Goal: Task Accomplishment & Management: Complete application form

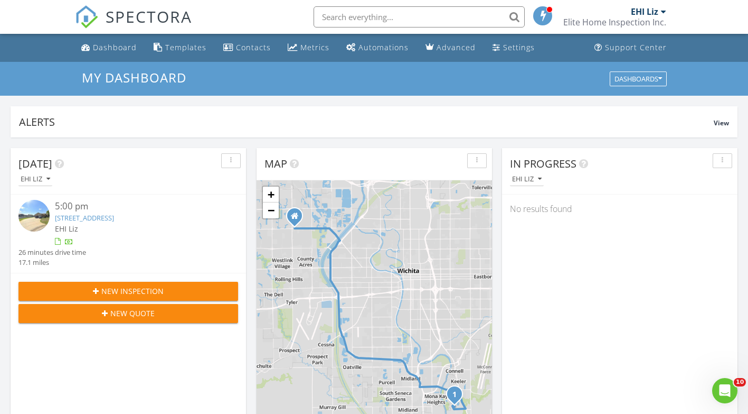
click at [111, 49] on div "Dashboard" at bounding box center [115, 47] width 44 height 10
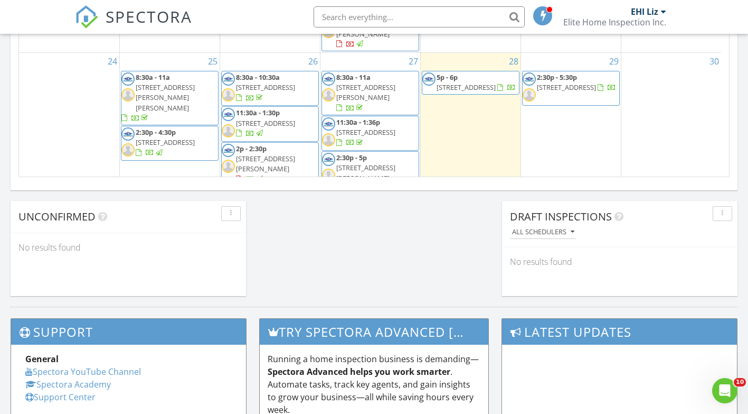
scroll to position [166, 0]
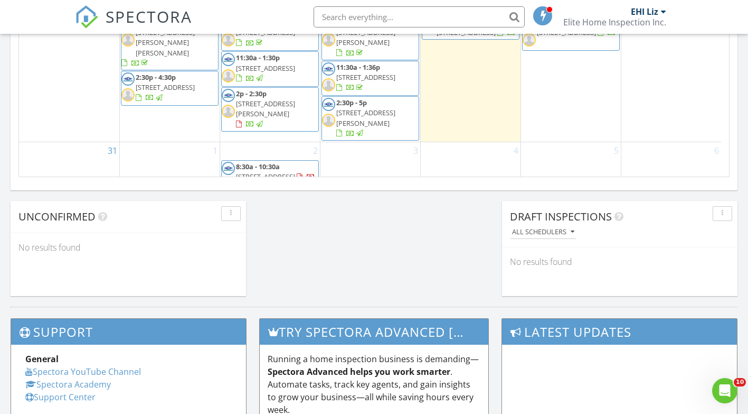
click at [293, 142] on div "2 8:30a - 10:30a 17 E Hawthorne St, Wichita 67206 11:30a - 2p 1023 N St Paul St…" at bounding box center [270, 187] width 100 height 90
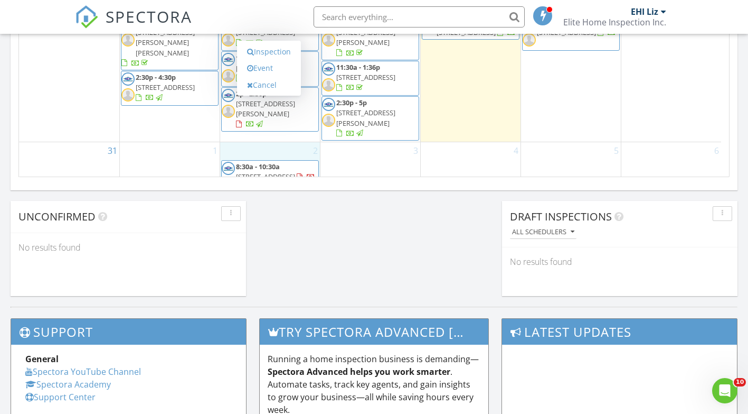
click at [261, 50] on link "Inspection" at bounding box center [269, 51] width 54 height 17
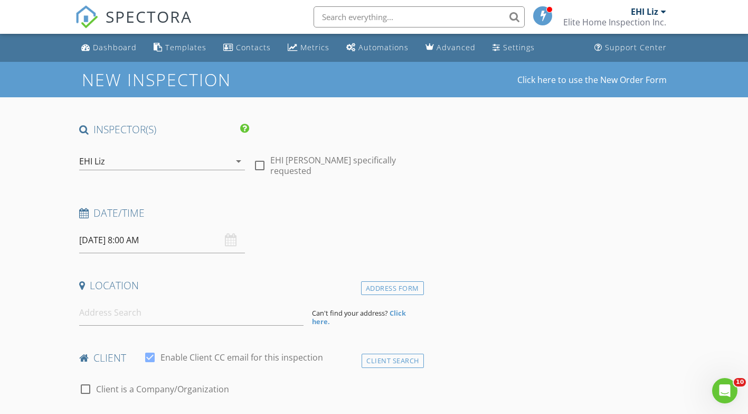
click at [239, 160] on icon "arrow_drop_down" at bounding box center [238, 161] width 13 height 13
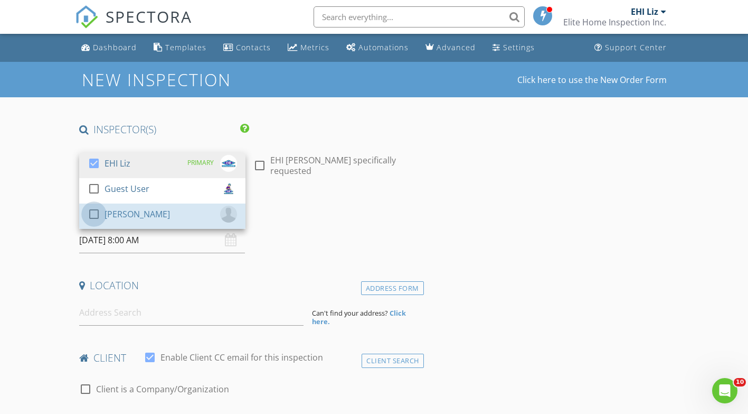
click at [91, 213] on div at bounding box center [94, 214] width 18 height 18
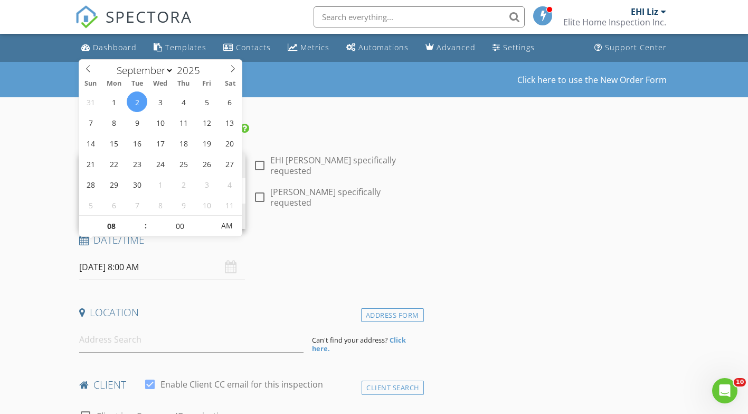
click at [124, 254] on input "09/02/2025 8:00 AM" at bounding box center [162, 267] width 166 height 26
type input "09"
type input "09/02/2025 9:00 AM"
click at [141, 218] on span at bounding box center [140, 220] width 7 height 11
type input "10"
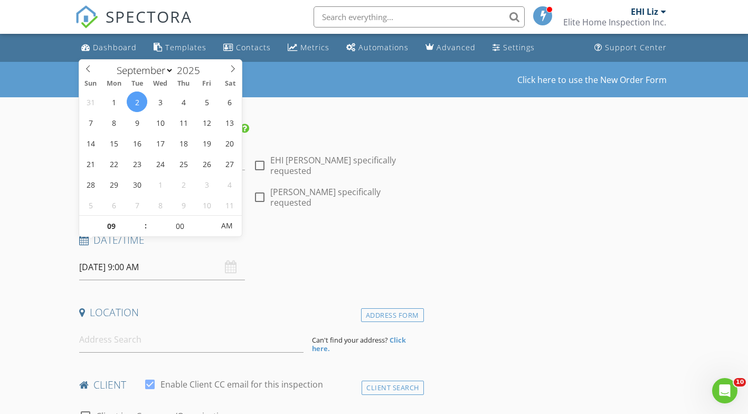
type input "09/02/2025 10:00 AM"
click at [141, 218] on span at bounding box center [140, 220] width 7 height 11
type input "11"
type input "[DATE] 11:00 AM"
click at [141, 218] on span at bounding box center [140, 220] width 7 height 11
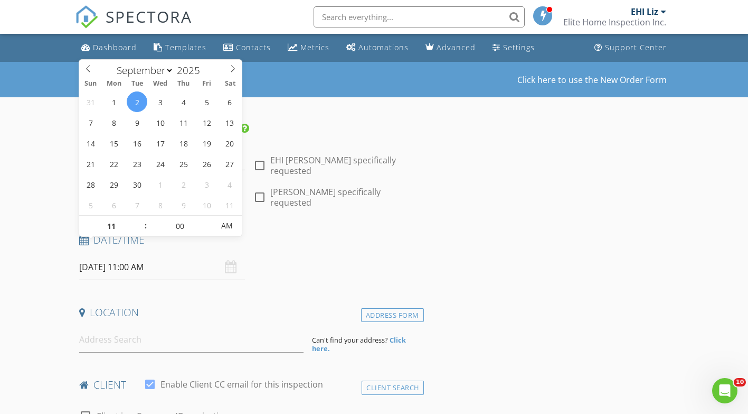
type input "12"
type input "[DATE] 12:00 PM"
click at [141, 218] on span at bounding box center [140, 220] width 7 height 11
type input "01"
type input "[DATE] 1:00 PM"
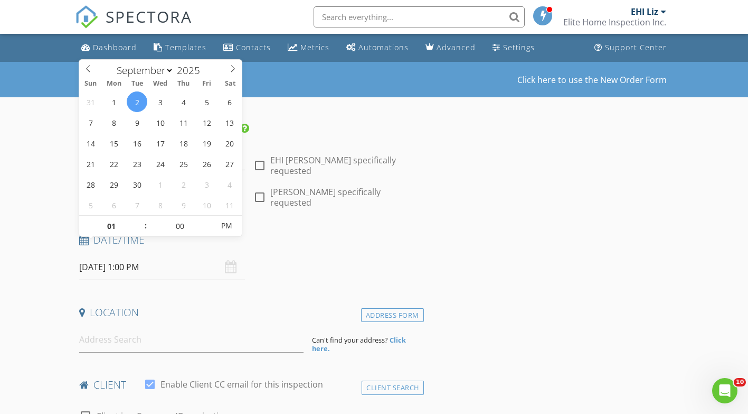
click at [141, 218] on span at bounding box center [140, 220] width 7 height 11
type input "02"
type input "[DATE] 2:00 PM"
click at [141, 218] on span at bounding box center [140, 220] width 7 height 11
type input "05"
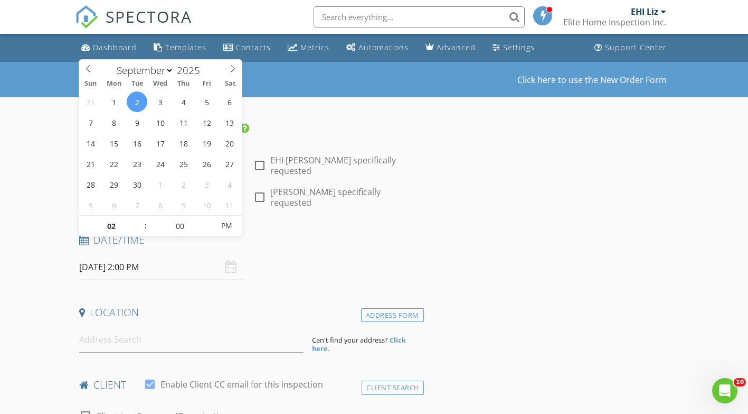
type input "[DATE] 2:05 PM"
click at [209, 220] on span at bounding box center [208, 220] width 7 height 11
type input "10"
type input "[DATE] 2:10 PM"
click at [209, 220] on span at bounding box center [208, 220] width 7 height 11
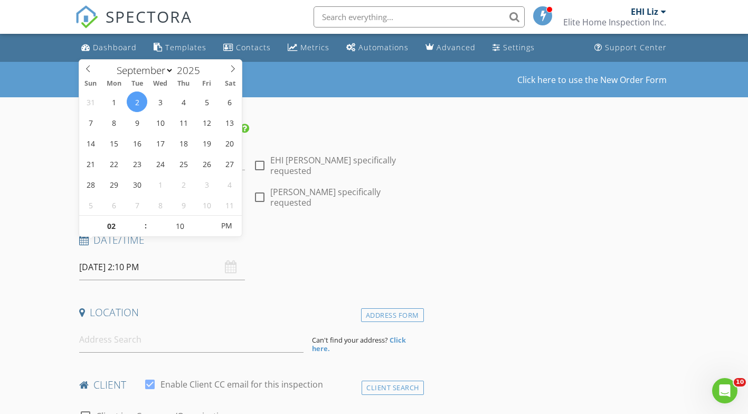
type input "15"
type input "09/02/2025 2:15 PM"
click at [209, 220] on span at bounding box center [208, 220] width 7 height 11
type input "20"
type input "09/02/2025 2:20 PM"
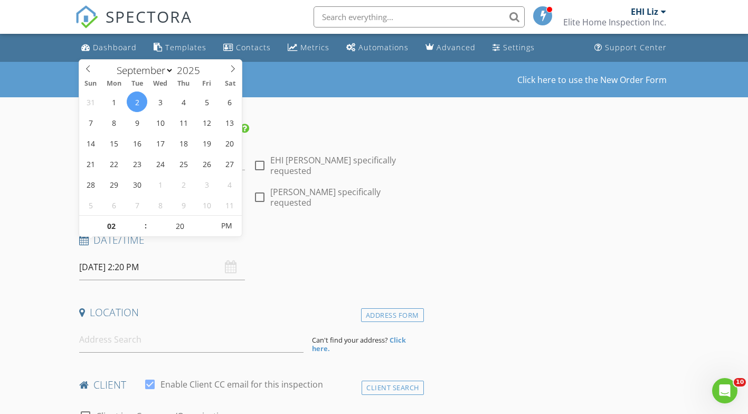
click at [209, 220] on span at bounding box center [208, 220] width 7 height 11
type input "25"
type input "09/02/2025 2:25 PM"
click at [209, 220] on span at bounding box center [208, 220] width 7 height 11
type input "30"
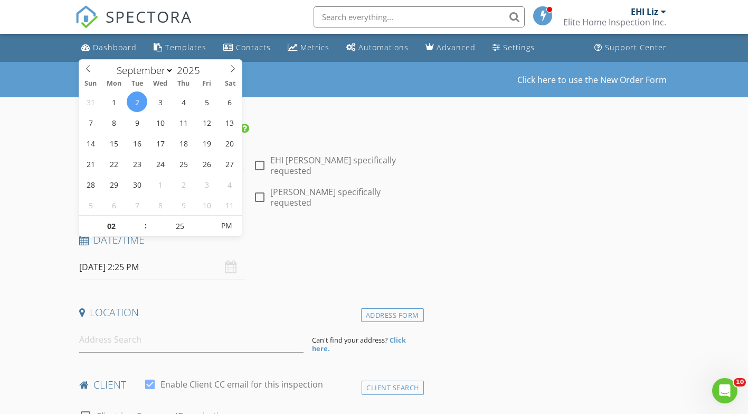
type input "[DATE] 2:30 PM"
click at [209, 220] on span at bounding box center [208, 220] width 7 height 11
drag, startPoint x: 224, startPoint y: 277, endPoint x: 169, endPoint y: 308, distance: 63.9
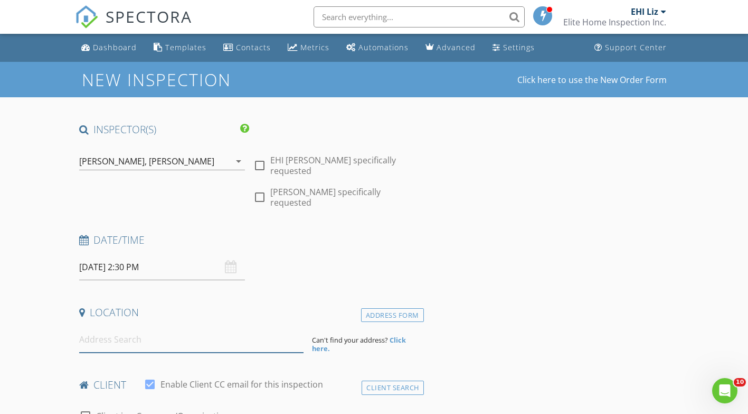
drag, startPoint x: 169, startPoint y: 321, endPoint x: 192, endPoint y: 330, distance: 24.9
click at [170, 326] on input at bounding box center [191, 339] width 224 height 26
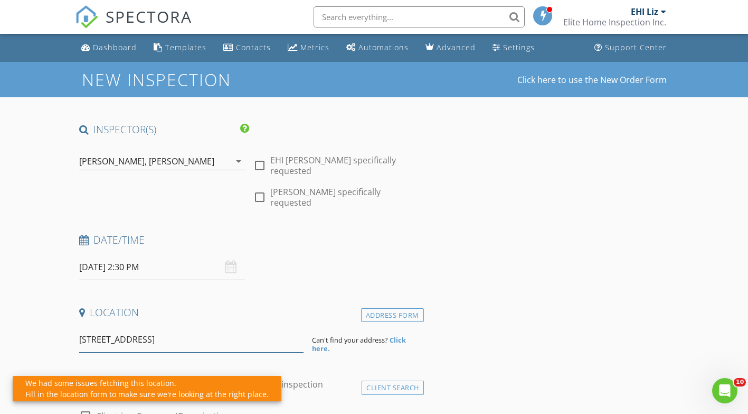
click at [232, 326] on input "815 N West St, Valley Center, KS, USA" at bounding box center [191, 339] width 224 height 26
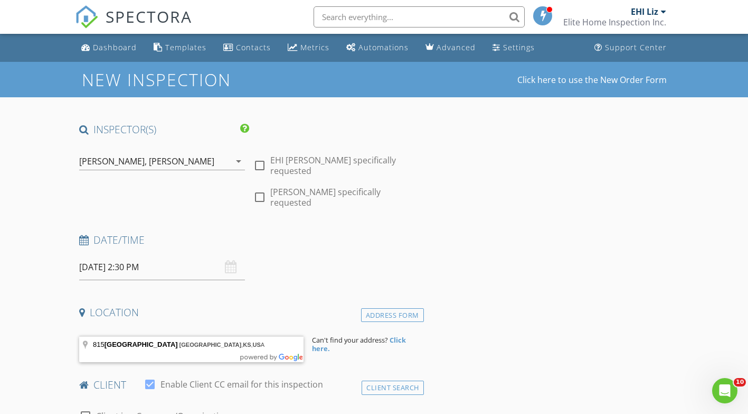
type input "8"
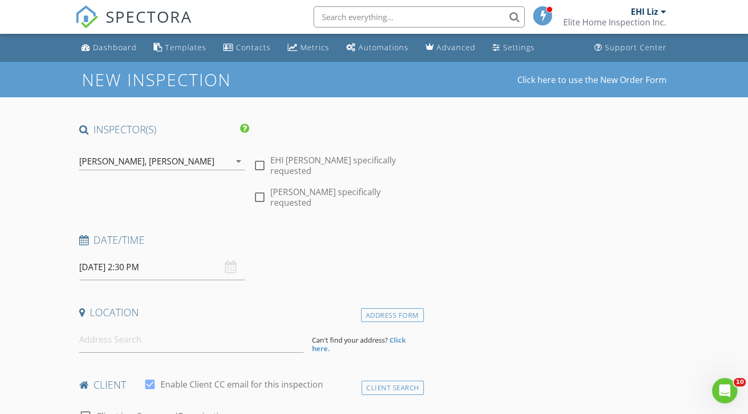
click at [111, 51] on div "Dashboard" at bounding box center [115, 47] width 44 height 10
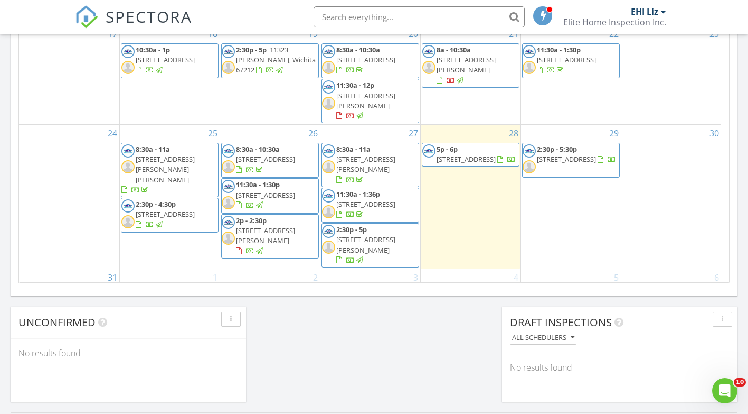
scroll to position [166, 0]
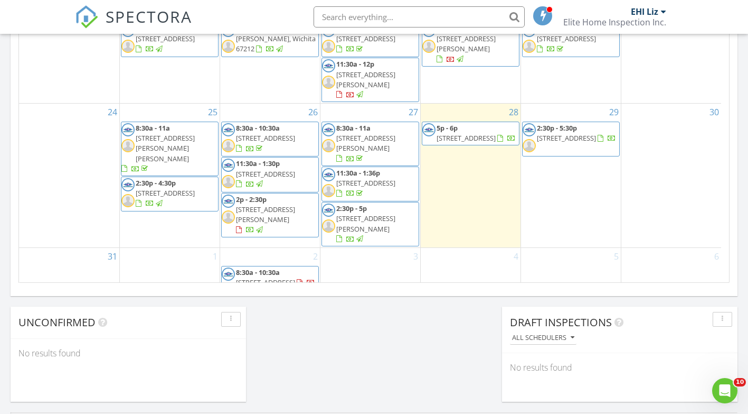
click at [296, 248] on div "2 8:30a - 10:30a [STREET_ADDRESS] 11:30a - 2p [STREET_ADDRESS][PERSON_NAME]" at bounding box center [270, 293] width 100 height 90
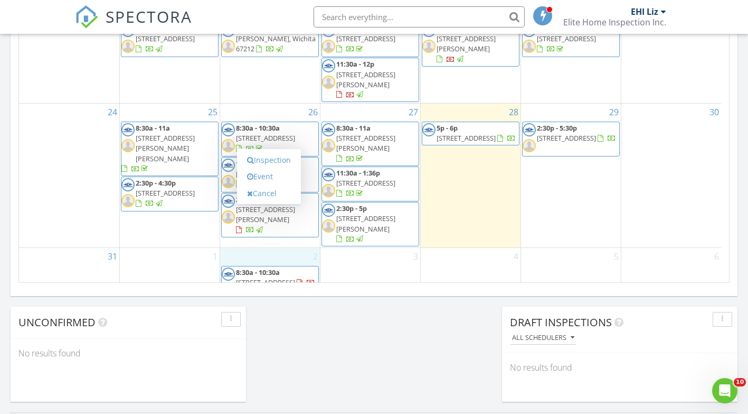
click at [283, 163] on link "Inspection" at bounding box center [269, 160] width 54 height 17
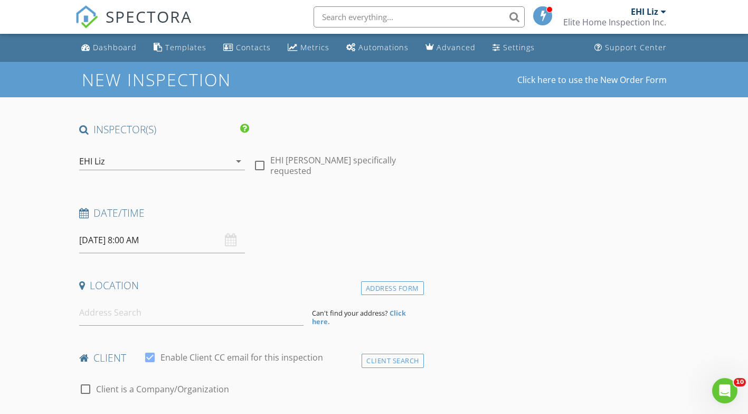
click at [239, 160] on icon "arrow_drop_down" at bounding box center [238, 161] width 13 height 13
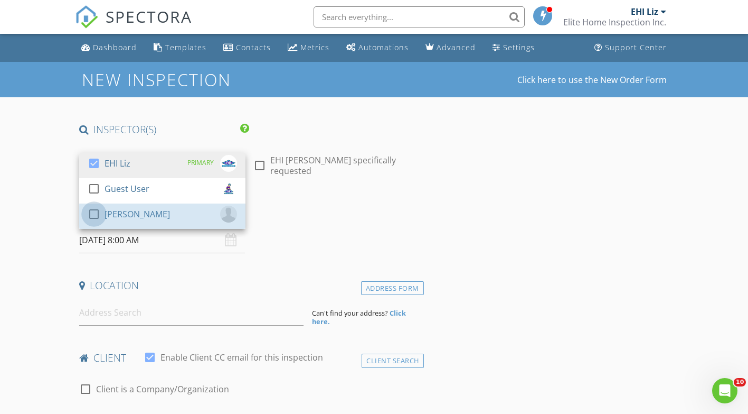
click at [94, 212] on div at bounding box center [94, 214] width 18 height 18
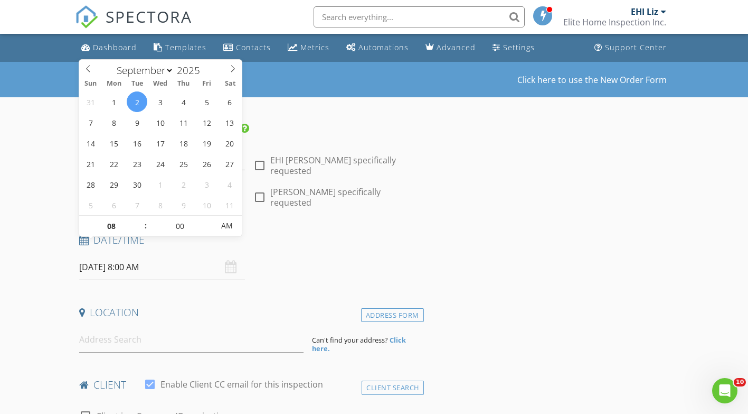
click at [146, 254] on input "09/02/2025 8:00 AM" at bounding box center [162, 267] width 166 height 26
type input "09"
type input "09/02/2025 9:00 AM"
click at [141, 218] on span at bounding box center [140, 220] width 7 height 11
type input "10"
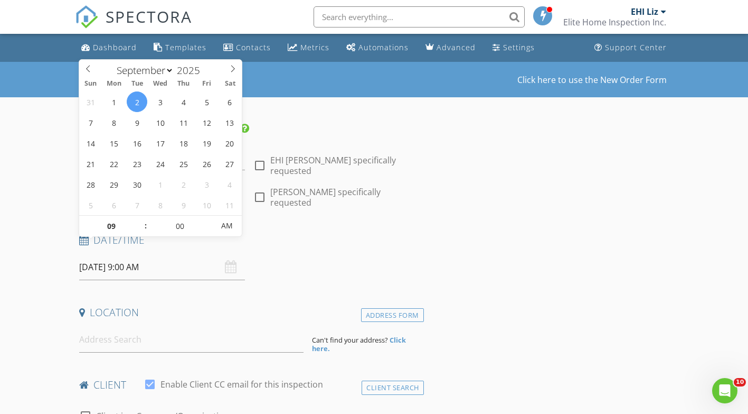
type input "09/02/2025 10:00 AM"
click at [141, 218] on span at bounding box center [140, 220] width 7 height 11
type input "11"
type input "09/02/2025 11:00 AM"
click at [141, 218] on span at bounding box center [140, 220] width 7 height 11
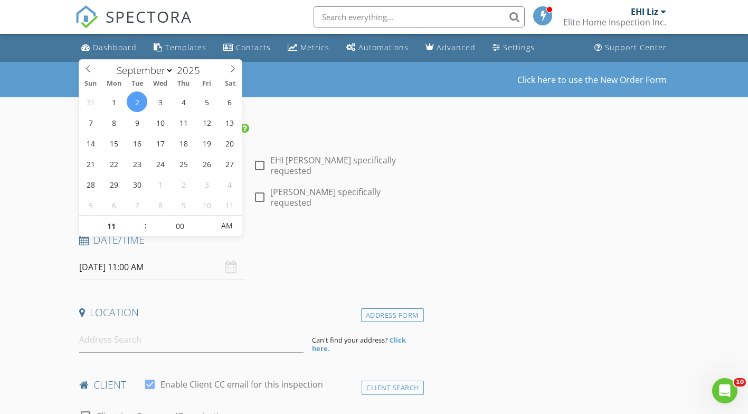
type input "12"
type input "09/02/2025 12:00 PM"
click at [141, 217] on span at bounding box center [140, 220] width 7 height 11
type input "01"
type input "09/02/2025 1:00 PM"
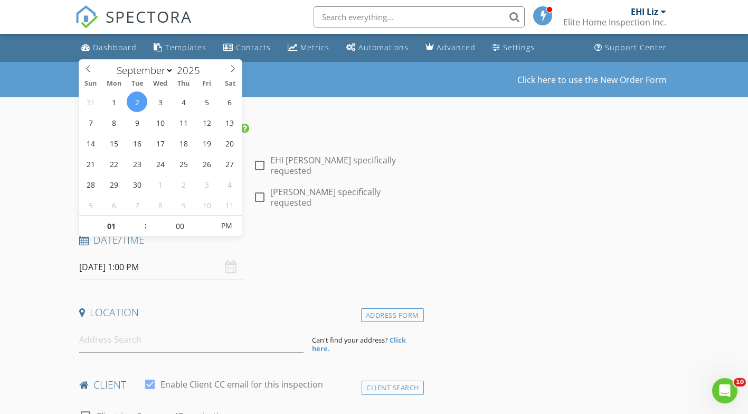
click at [140, 217] on span at bounding box center [140, 220] width 7 height 11
type input "02"
type input "09/02/2025 2:00 PM"
click at [140, 217] on span at bounding box center [140, 220] width 7 height 11
type input "05"
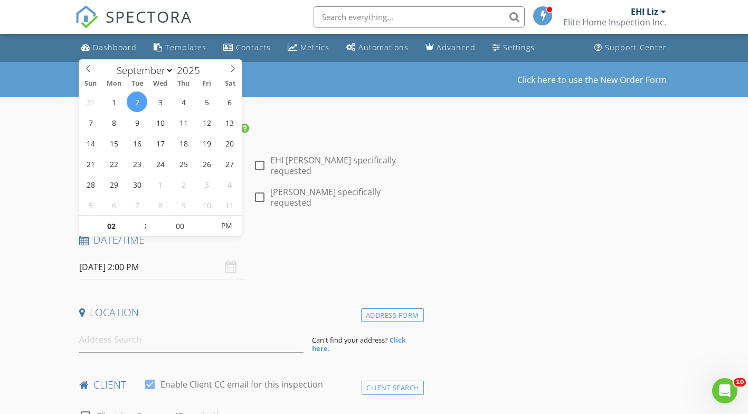
type input "09/02/2025 2:05 PM"
click at [208, 220] on span at bounding box center [208, 220] width 7 height 11
type input "10"
type input "09/02/2025 2:10 PM"
click at [208, 220] on span at bounding box center [208, 220] width 7 height 11
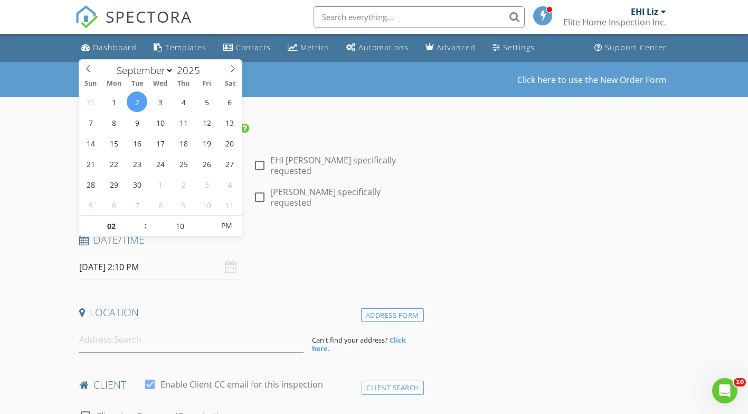
type input "15"
type input "09/02/2025 2:15 PM"
click at [208, 220] on span at bounding box center [208, 220] width 7 height 11
type input "20"
type input "09/02/2025 2:20 PM"
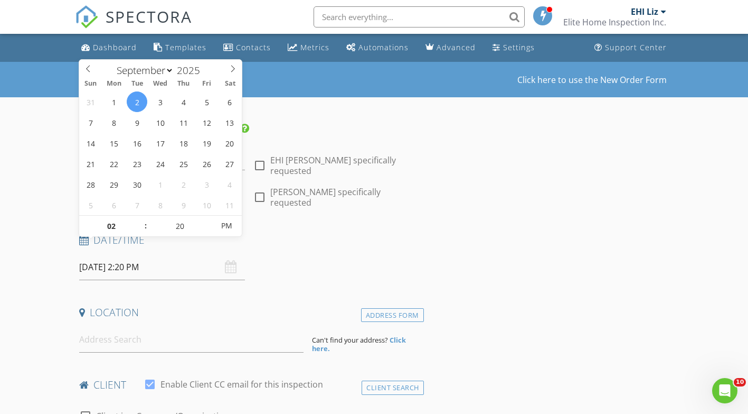
click at [208, 220] on span at bounding box center [208, 220] width 7 height 11
type input "25"
type input "09/02/2025 2:25 PM"
click at [210, 220] on span at bounding box center [208, 220] width 7 height 11
type input "30"
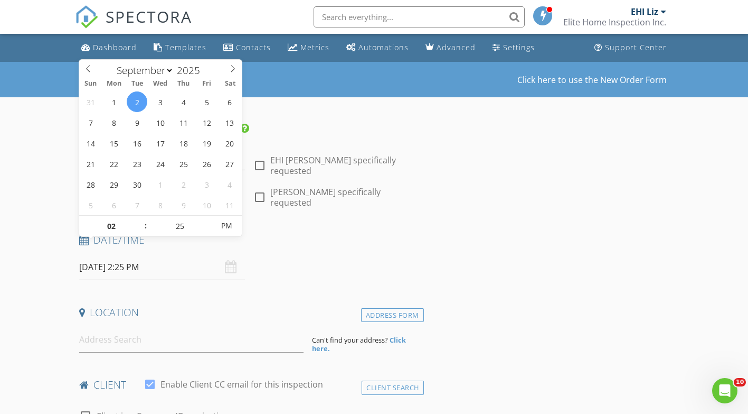
type input "[DATE] 2:30 PM"
click at [210, 220] on span at bounding box center [208, 220] width 7 height 11
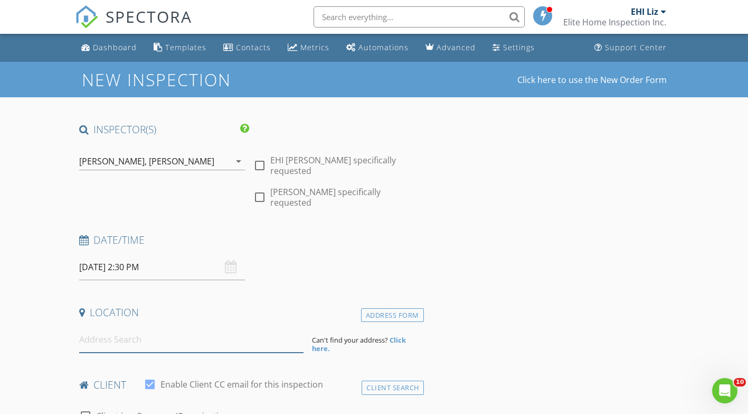
click at [124, 326] on input at bounding box center [191, 339] width 224 height 26
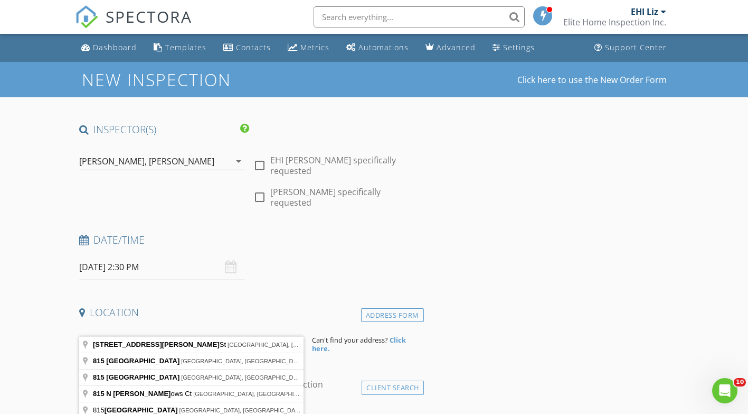
type input "815 North Meadow Road, Valley Center, KS, USA"
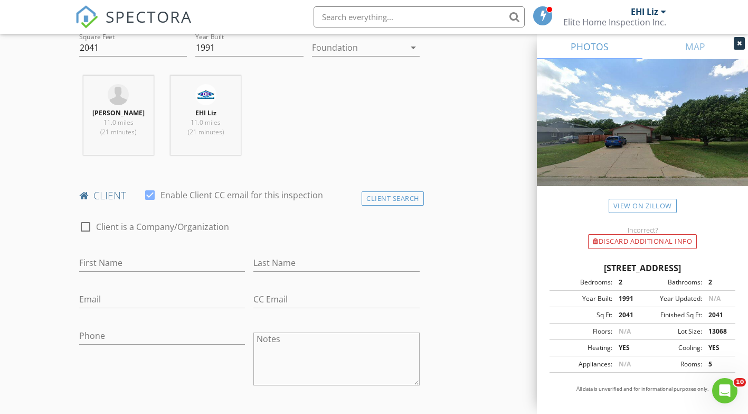
scroll to position [423, 0]
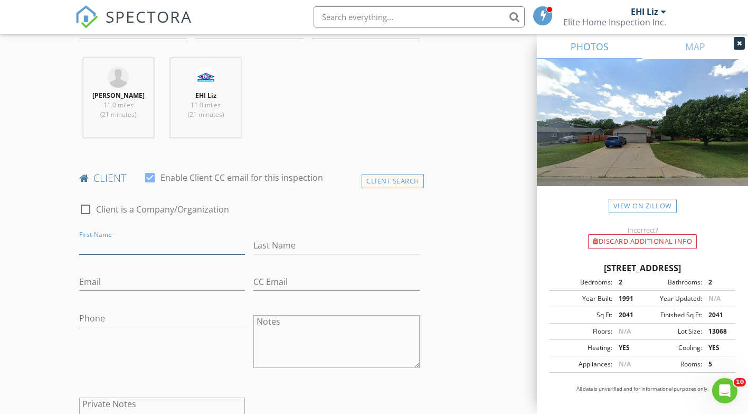
click at [133, 237] on input "First Name" at bounding box center [162, 245] width 166 height 17
type input "Jordan"
click at [270, 237] on input "Last Name" at bounding box center [337, 245] width 166 height 17
type input "Chase"
click at [167, 273] on input "Email" at bounding box center [162, 281] width 166 height 17
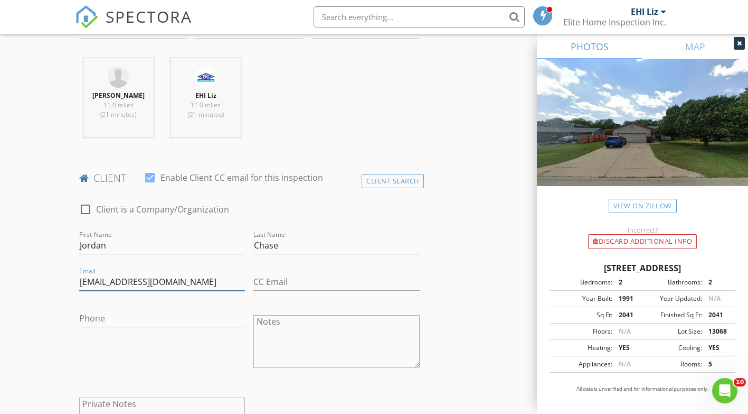
type input "[EMAIL_ADDRESS][DOMAIN_NAME]"
click at [130, 310] on input "Phone" at bounding box center [162, 318] width 166 height 17
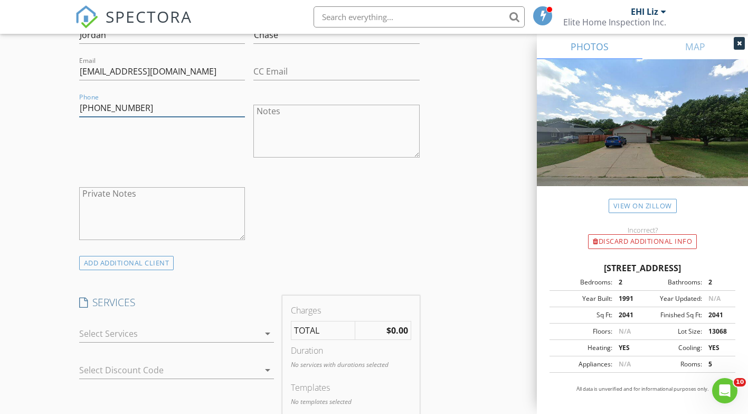
scroll to position [739, 0]
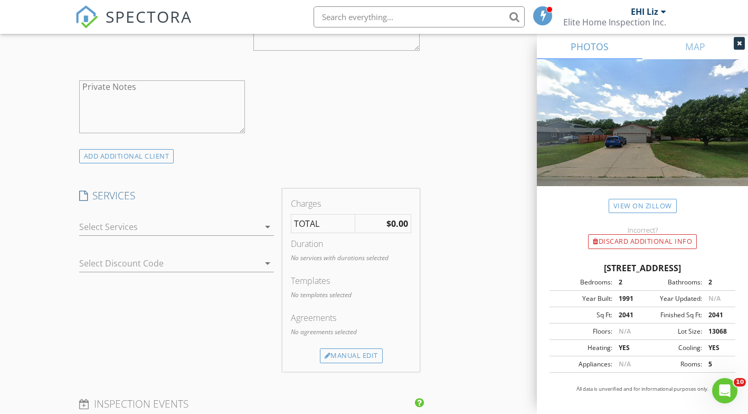
type input "[PHONE_NUMBER]"
click at [265, 220] on icon "arrow_drop_down" at bounding box center [267, 226] width 13 height 13
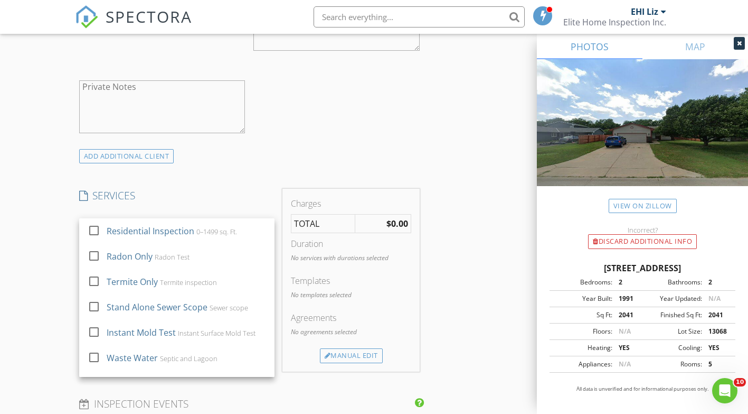
click at [97, 221] on div at bounding box center [94, 230] width 18 height 18
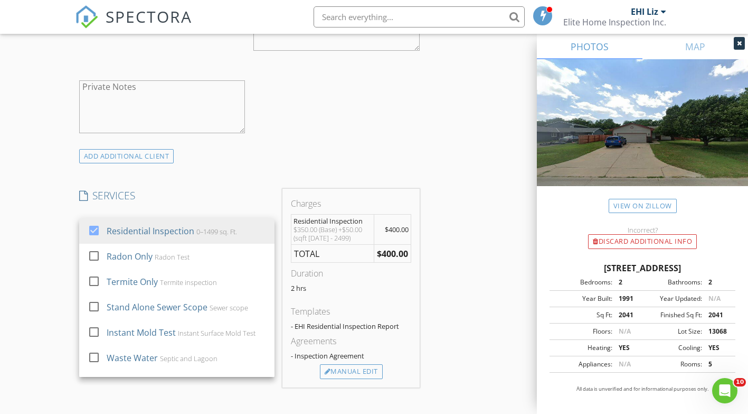
drag, startPoint x: 56, startPoint y: 238, endPoint x: 106, endPoint y: 242, distance: 50.4
click at [55, 238] on div "New Inspection Click here to use the New Order Form INSPECTOR(S) check_box EHI …" at bounding box center [374, 293] width 748 height 1943
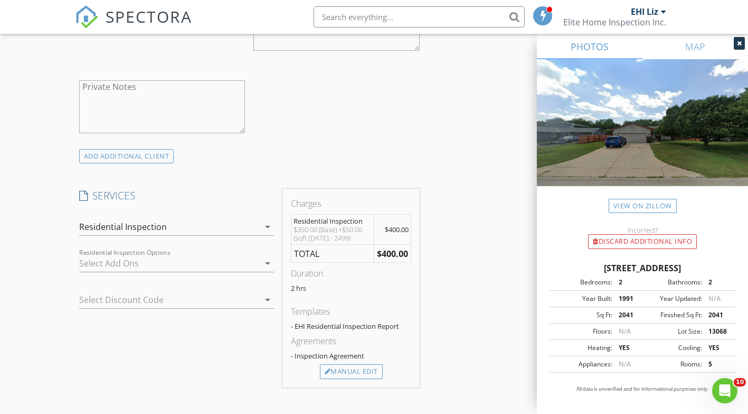
click at [268, 257] on icon "arrow_drop_down" at bounding box center [267, 263] width 13 height 13
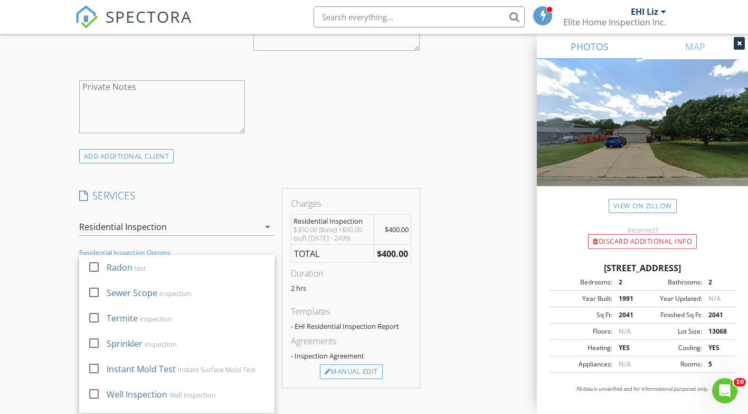
click at [93, 308] on div at bounding box center [94, 317] width 18 height 18
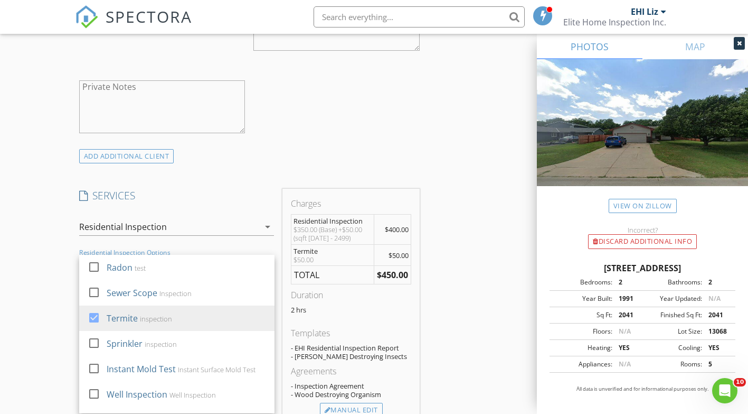
click at [97, 283] on div at bounding box center [94, 292] width 18 height 18
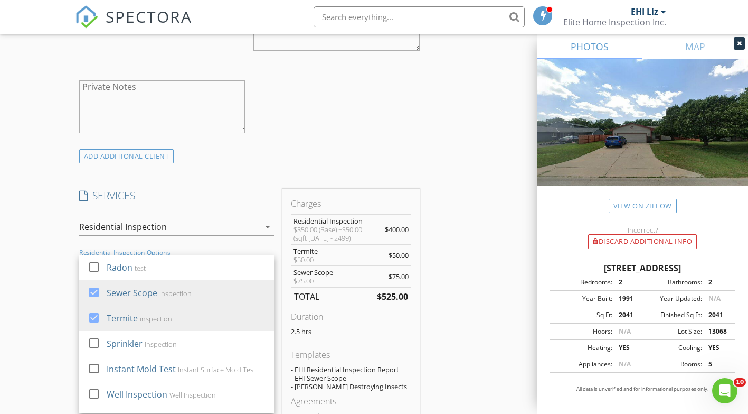
click at [95, 258] on div at bounding box center [94, 267] width 18 height 18
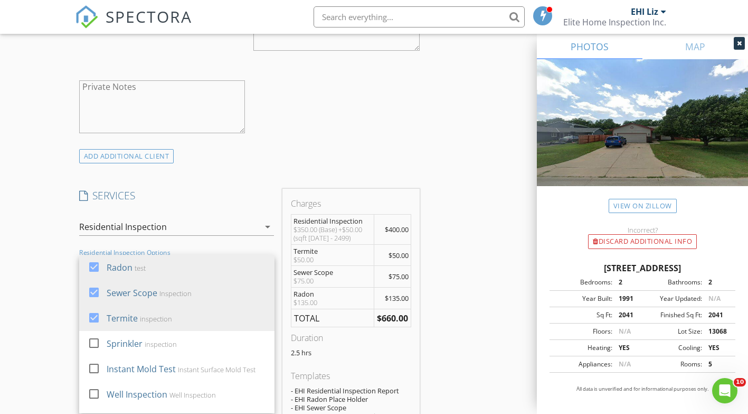
click at [50, 273] on div "New Inspection Click here to use the New Order Form INSPECTOR(S) check_box EHI …" at bounding box center [374, 351] width 748 height 2058
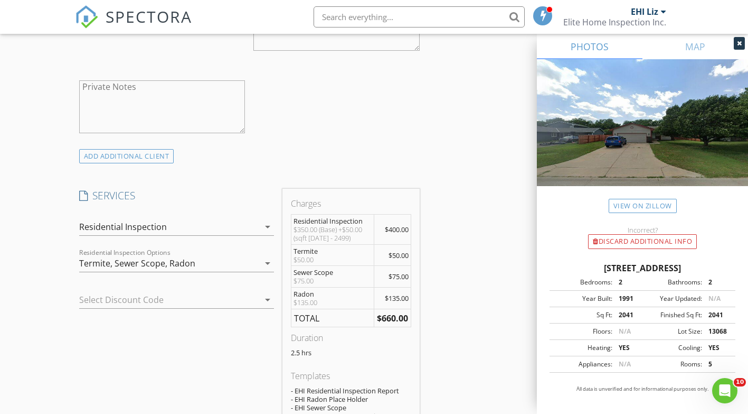
click at [61, 312] on div "New Inspection Click here to use the New Order Form INSPECTOR(S) check_box EHI …" at bounding box center [374, 351] width 748 height 2058
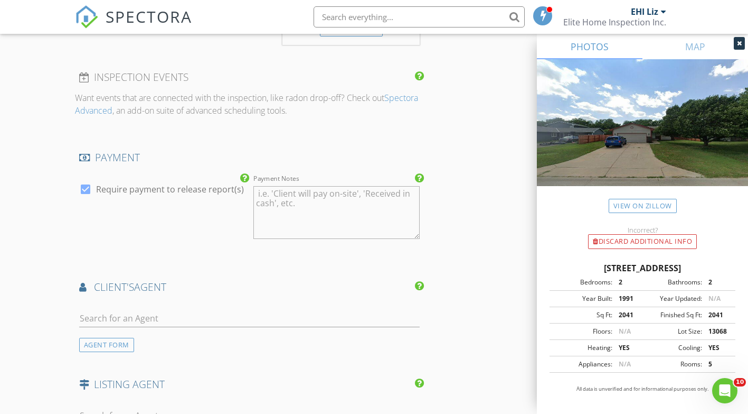
scroll to position [1268, 0]
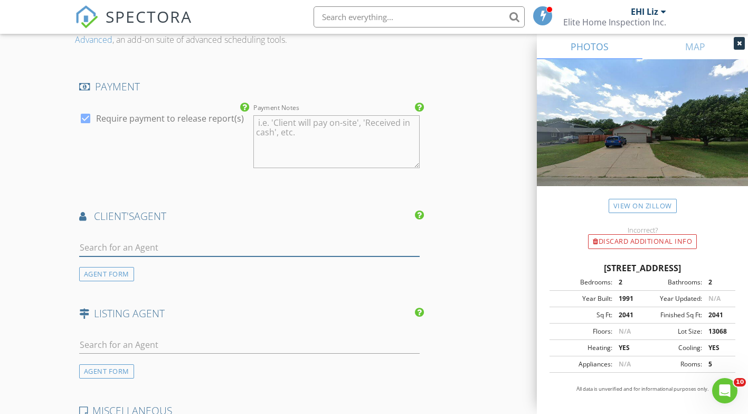
click at [150, 239] on input "text" at bounding box center [249, 247] width 341 height 17
type input "b"
type input "h"
type input "b"
click at [118, 239] on input "text" at bounding box center [249, 247] width 341 height 17
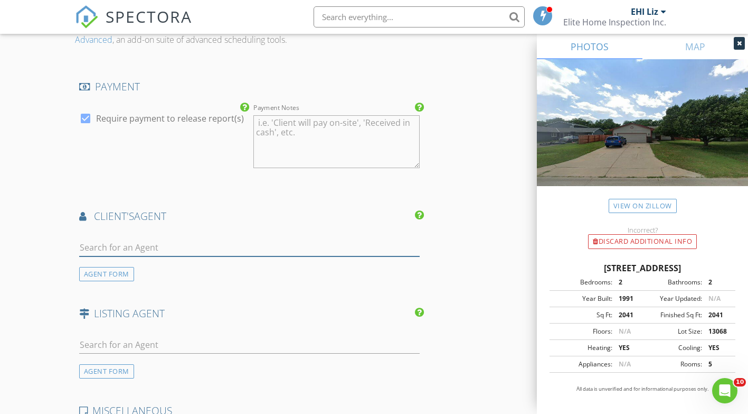
click at [118, 239] on input "text" at bounding box center [249, 247] width 341 height 17
click at [109, 267] on div "AGENT FORM" at bounding box center [106, 274] width 55 height 14
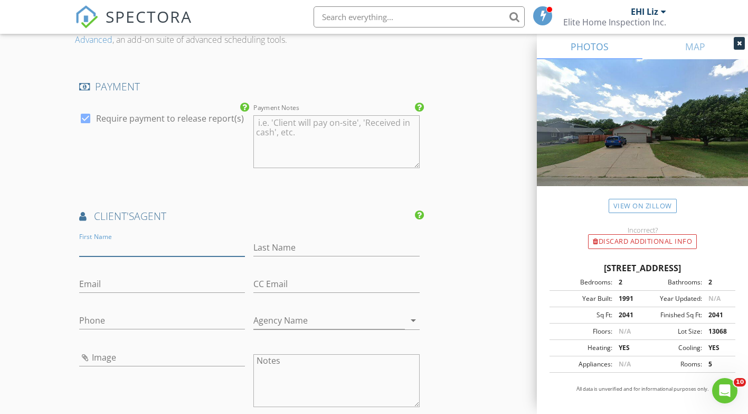
click at [111, 239] on input "First Name" at bounding box center [162, 247] width 166 height 17
type input "b"
type input "[PERSON_NAME]"
click at [287, 239] on input "Last Name" at bounding box center [337, 247] width 166 height 17
type input "[PERSON_NAME]"
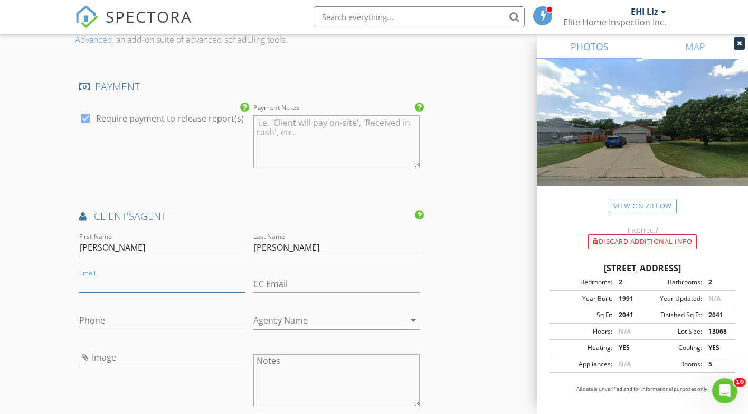
click at [139, 275] on input "Email" at bounding box center [162, 283] width 166 height 17
type input "[PERSON_NAME][EMAIL_ADDRESS][DOMAIN_NAME]"
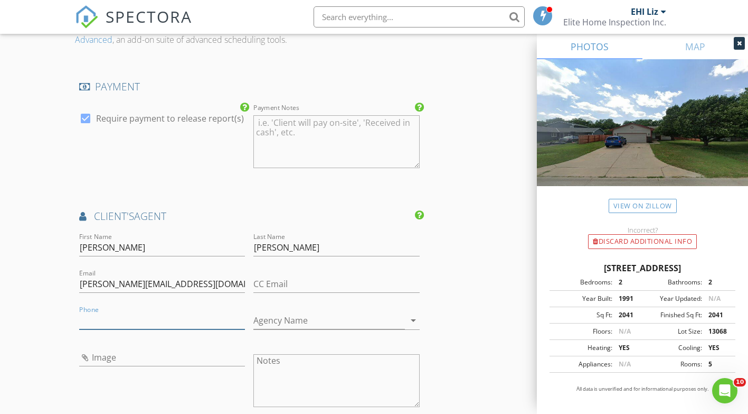
click at [135, 312] on input "Phone" at bounding box center [162, 320] width 166 height 17
type input "[PHONE_NUMBER]"
click at [133, 367] on div "Image" at bounding box center [162, 381] width 175 height 82
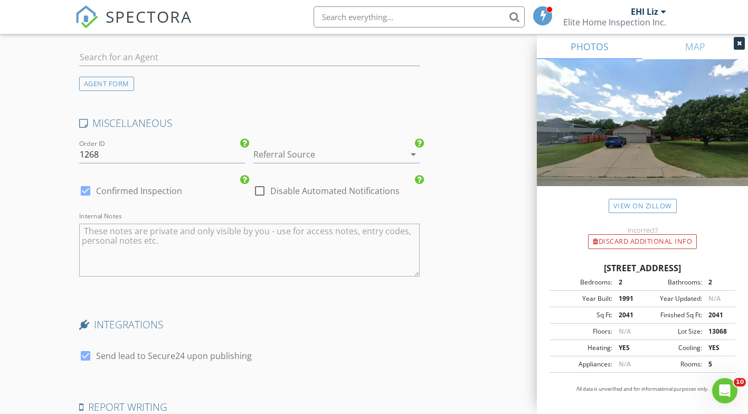
scroll to position [1928, 0]
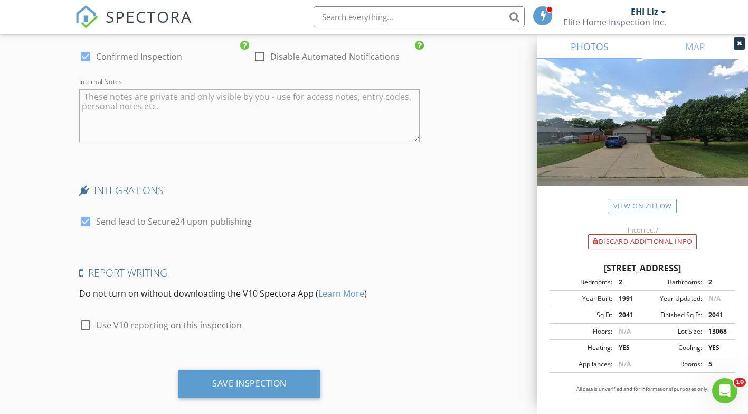
click at [239, 378] on div "Save Inspection" at bounding box center [249, 383] width 74 height 11
